Goal: Find specific page/section: Find specific page/section

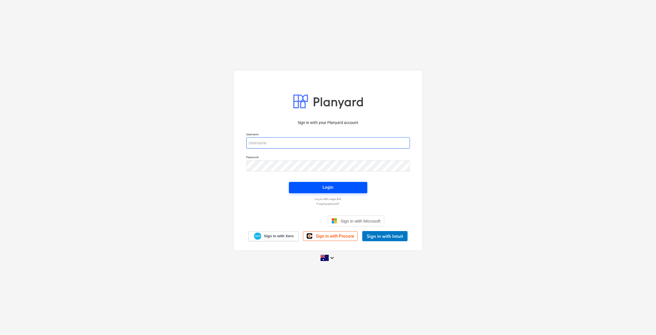
type input "[EMAIL_ADDRESS][DOMAIN_NAME]"
click at [325, 188] on div "Login" at bounding box center [328, 186] width 11 height 7
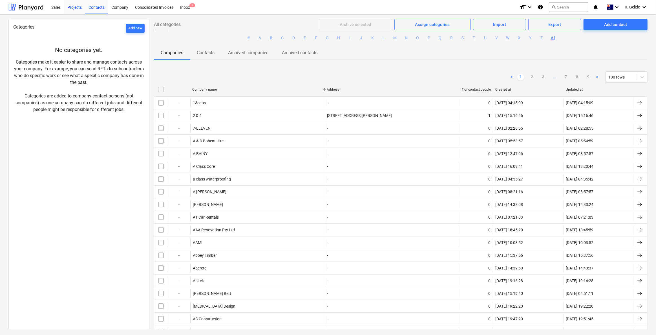
click at [72, 11] on div "Projects" at bounding box center [74, 7] width 21 height 14
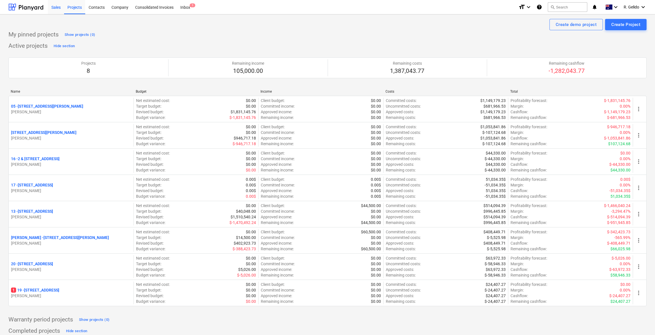
click at [59, 8] on div "Sales" at bounding box center [56, 7] width 16 height 14
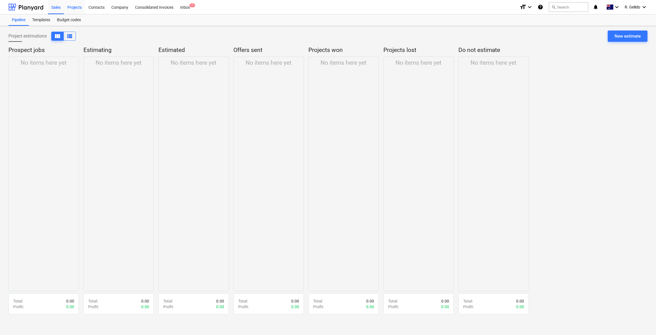
click at [76, 11] on div "Projects" at bounding box center [74, 7] width 21 height 14
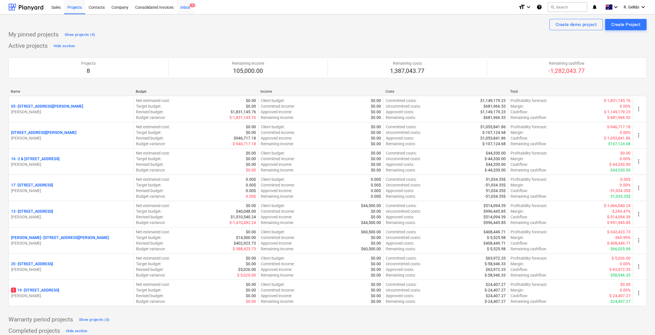
click at [190, 3] on div "Inbox 1" at bounding box center [185, 7] width 17 height 14
